Goal: Transaction & Acquisition: Purchase product/service

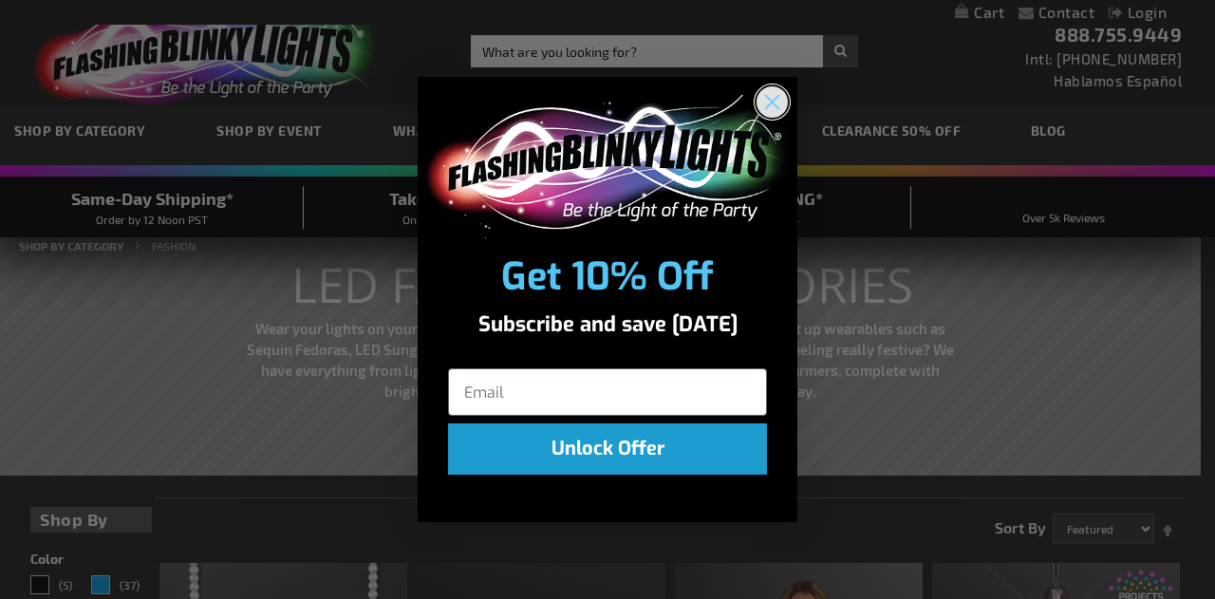
click at [778, 97] on icon "Close dialog" at bounding box center [772, 102] width 13 height 13
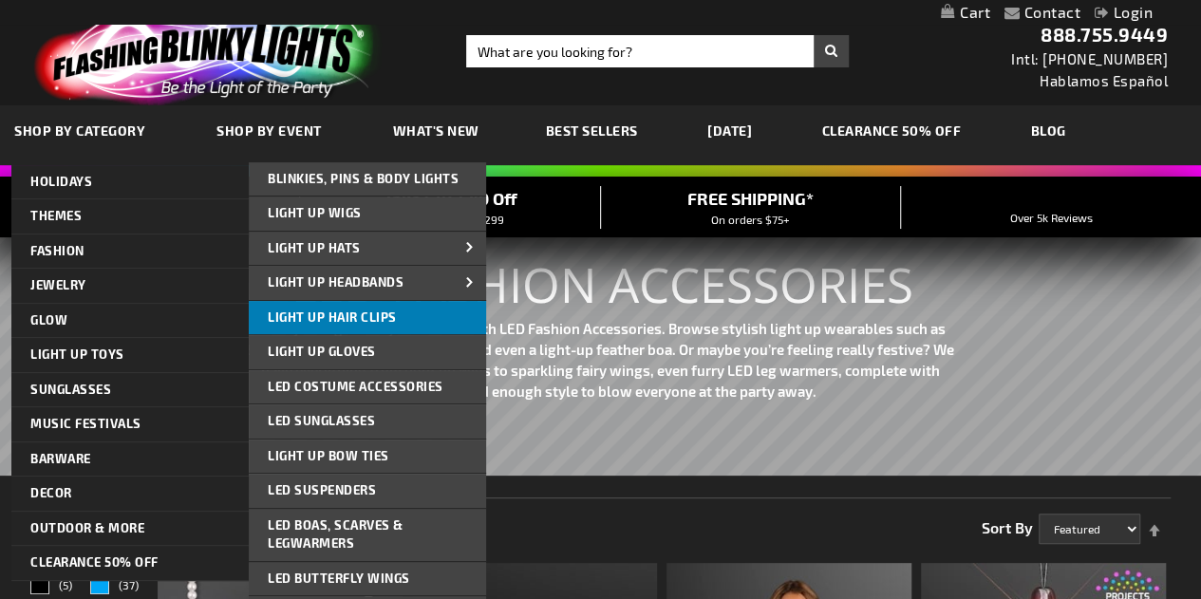
click at [308, 314] on span "Light Up Hair Clips" at bounding box center [332, 317] width 129 height 15
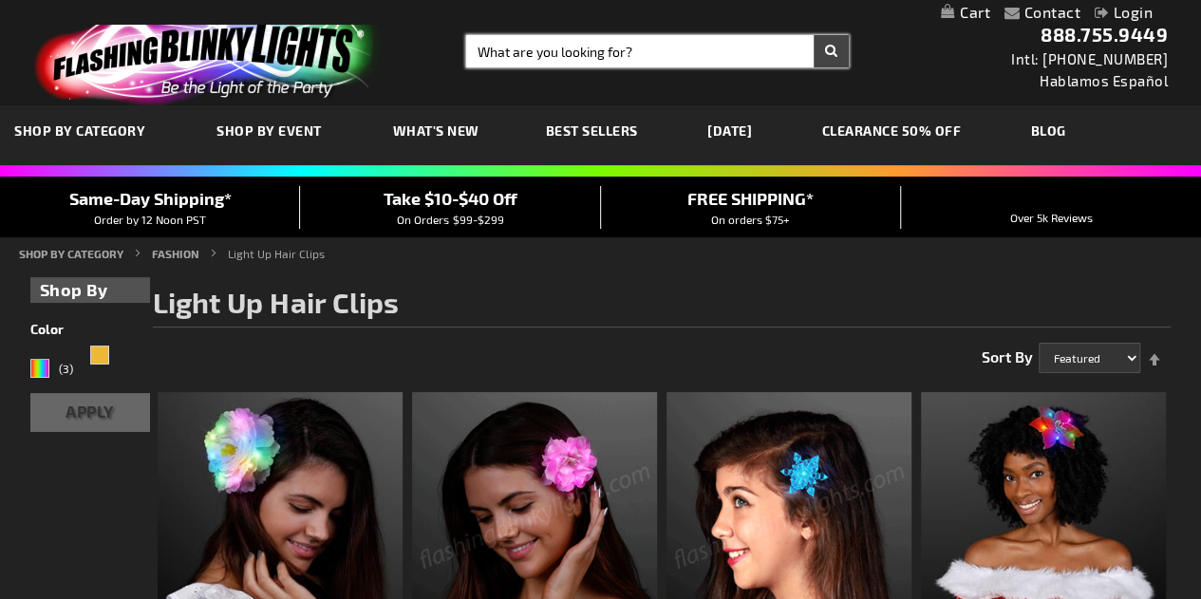
click at [513, 55] on input "Search" at bounding box center [657, 51] width 383 height 32
type input "star"
click at [814, 35] on button "Search" at bounding box center [831, 51] width 35 height 32
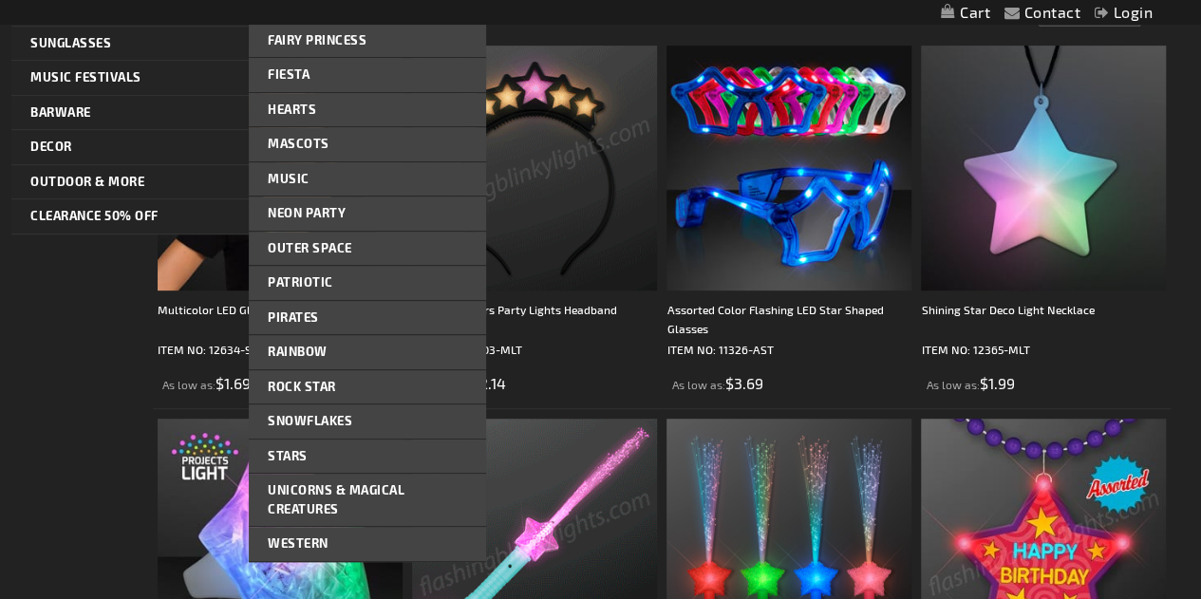
scroll to position [340, 0]
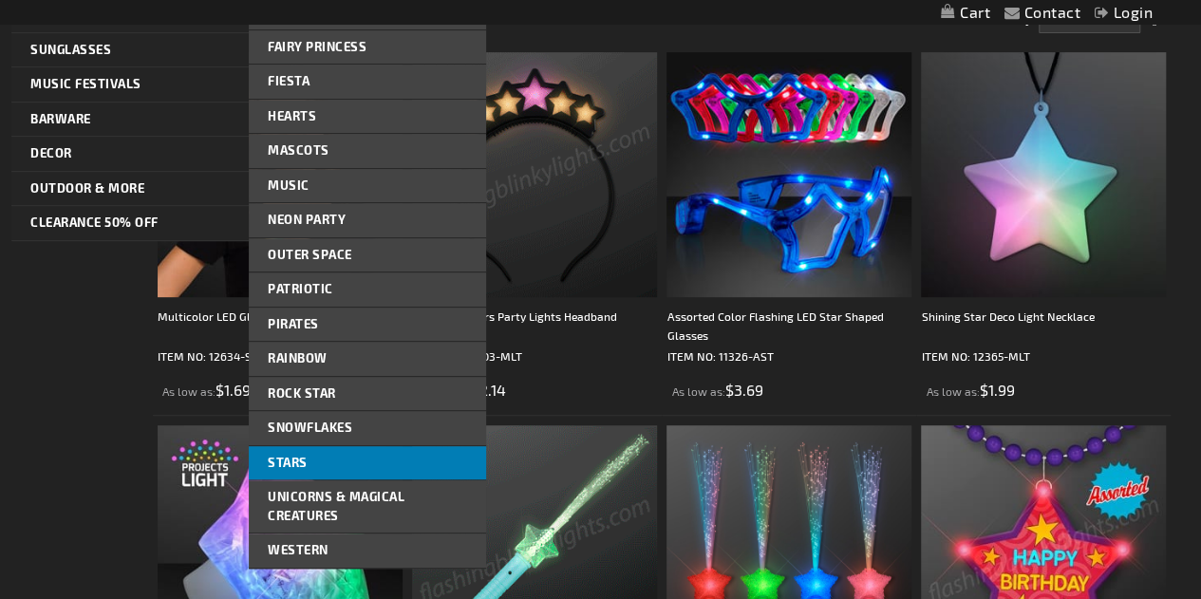
click at [305, 457] on span "Stars" at bounding box center [288, 462] width 40 height 15
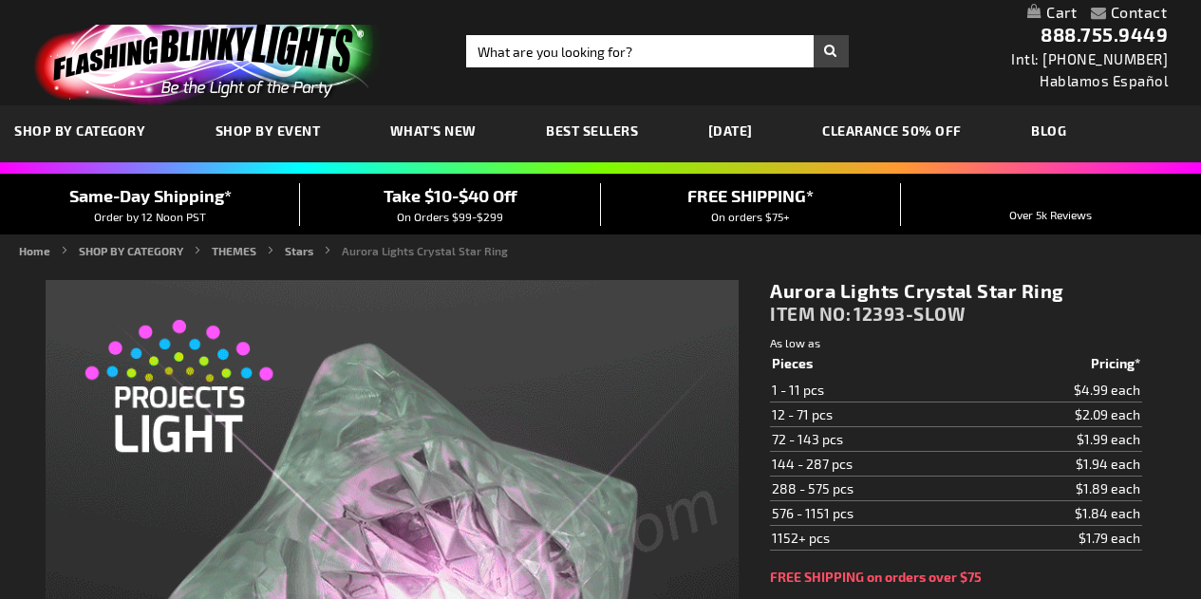
type input "5659"
